Goal: Navigation & Orientation: Find specific page/section

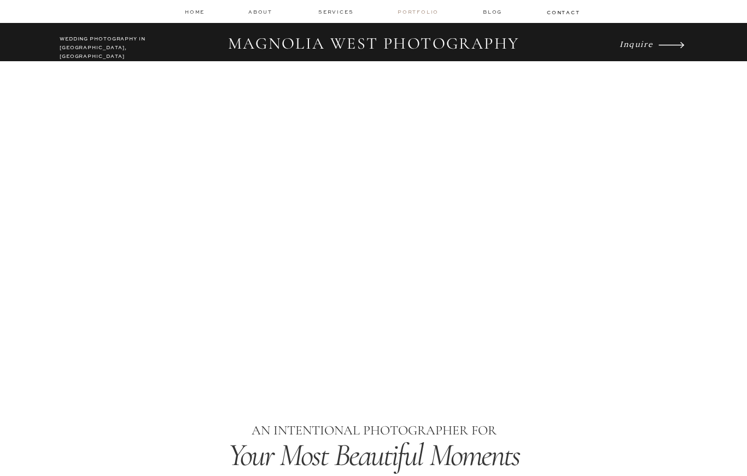
click at [423, 13] on nav "Portfolio" at bounding box center [419, 12] width 43 height 8
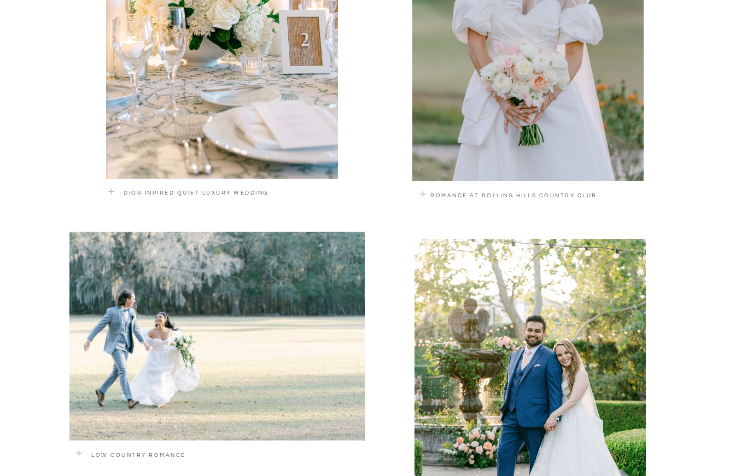
scroll to position [901, 0]
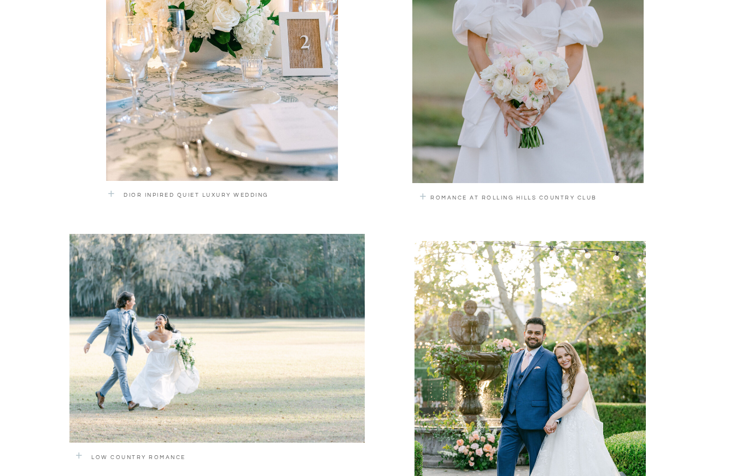
click at [581, 108] on div at bounding box center [527, 27] width 231 height 314
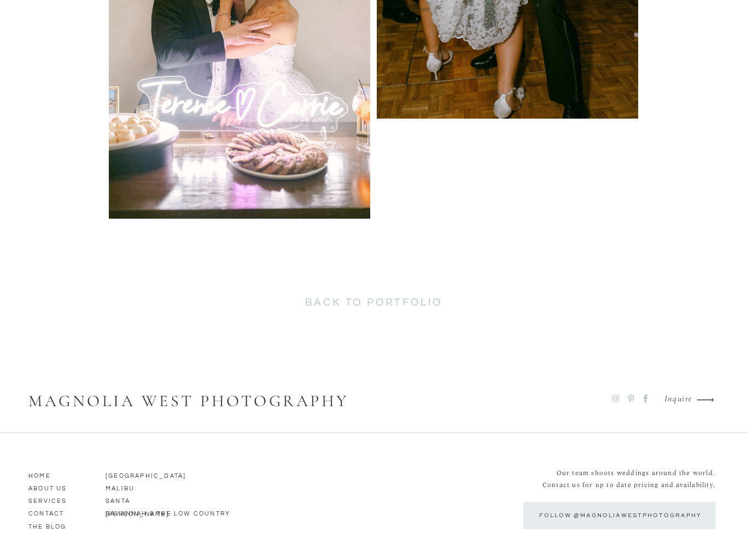
scroll to position [5635, 0]
click at [424, 302] on h2 "back to portfolio" at bounding box center [373, 306] width 283 height 18
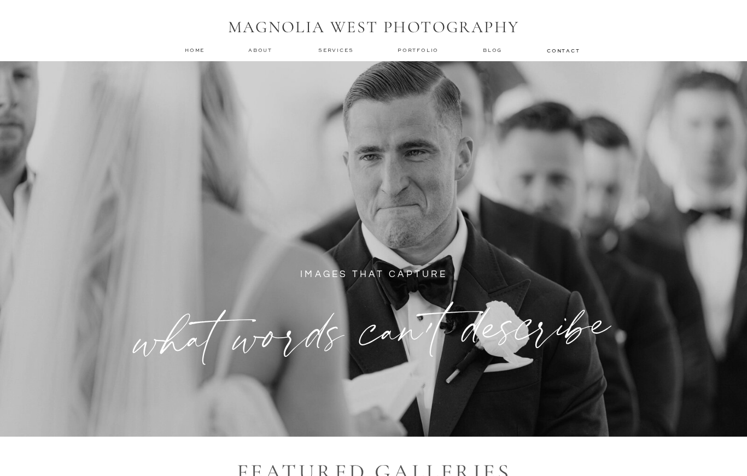
click at [439, 48] on nav "Portfolio" at bounding box center [419, 50] width 43 height 8
click at [434, 51] on nav "Portfolio" at bounding box center [419, 50] width 43 height 8
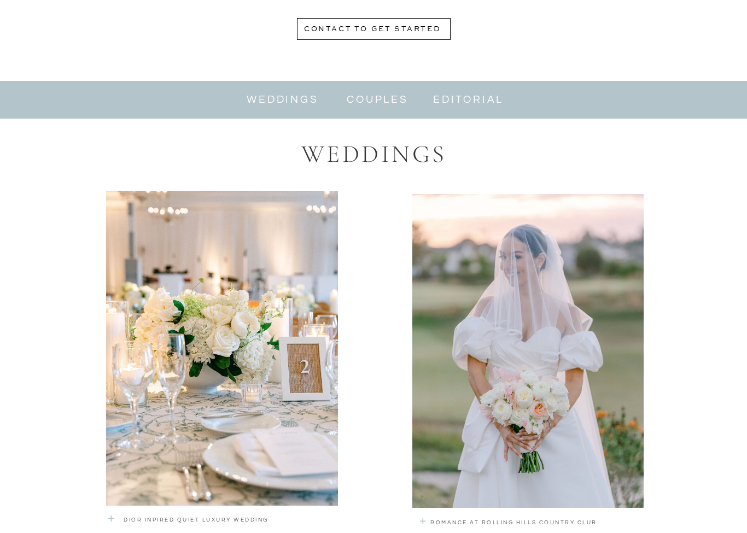
scroll to position [577, 0]
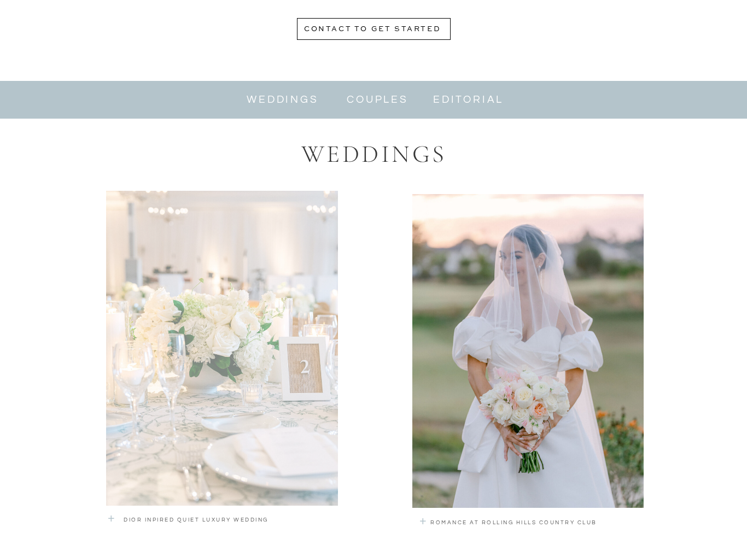
click at [295, 363] on div at bounding box center [222, 348] width 232 height 315
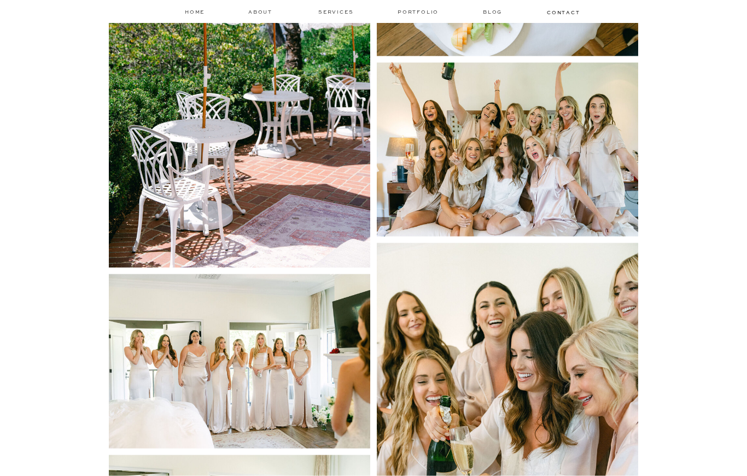
scroll to position [5070, 0]
